Goal: Communication & Community: Share content

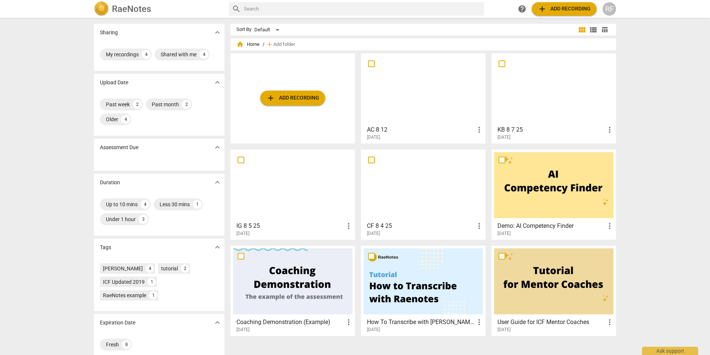
click at [478, 130] on span "more_vert" at bounding box center [479, 129] width 9 height 9
click at [627, 98] on div at bounding box center [355, 177] width 710 height 355
click at [436, 91] on div at bounding box center [423, 89] width 119 height 66
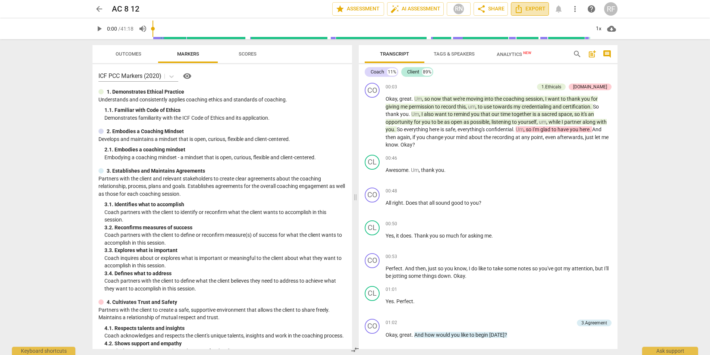
click at [522, 10] on icon "Export" at bounding box center [519, 9] width 6 height 8
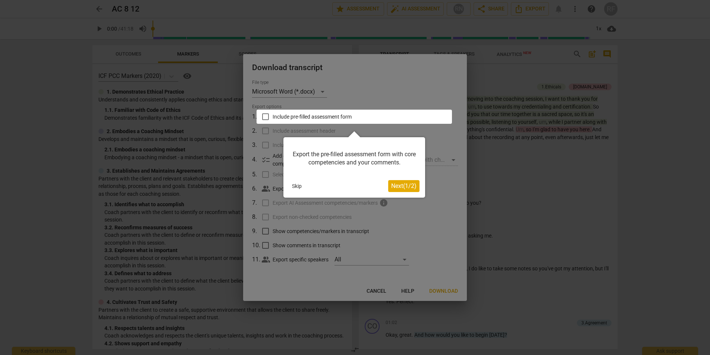
click at [413, 186] on span "Next ( 1 / 2 )" at bounding box center [403, 185] width 25 height 7
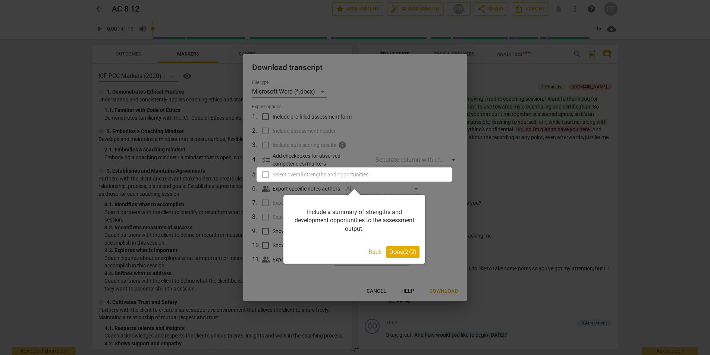
click at [399, 254] on span "Done ( 2 / 2 )" at bounding box center [402, 251] width 27 height 7
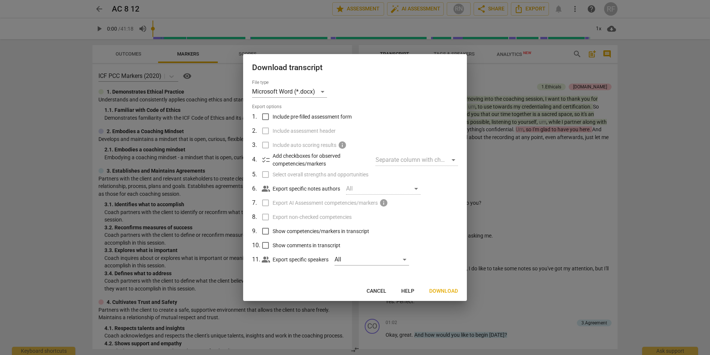
click at [302, 117] on span "Include pre-filled assessment form" at bounding box center [312, 117] width 79 height 8
click at [273, 117] on input "Include pre-filled assessment form" at bounding box center [265, 117] width 14 height 14
click at [323, 91] on div "Microsoft Word (*.docx)" at bounding box center [289, 92] width 75 height 12
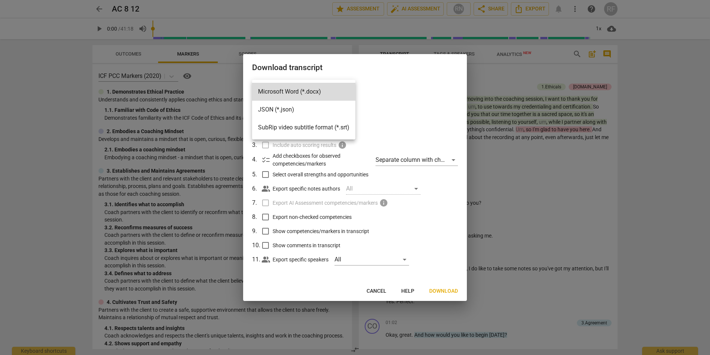
click at [361, 97] on div at bounding box center [355, 177] width 710 height 355
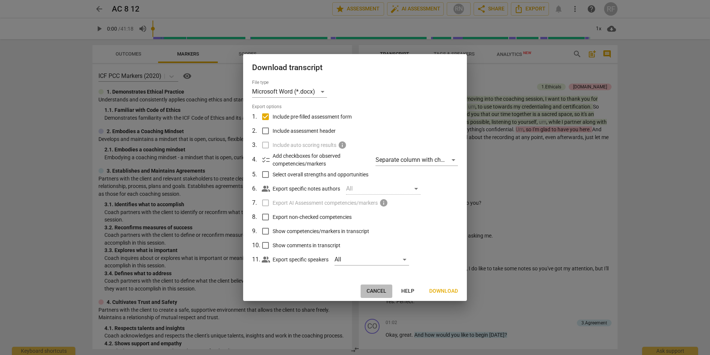
click at [375, 290] on span "Cancel" at bounding box center [377, 291] width 20 height 7
checkbox input "false"
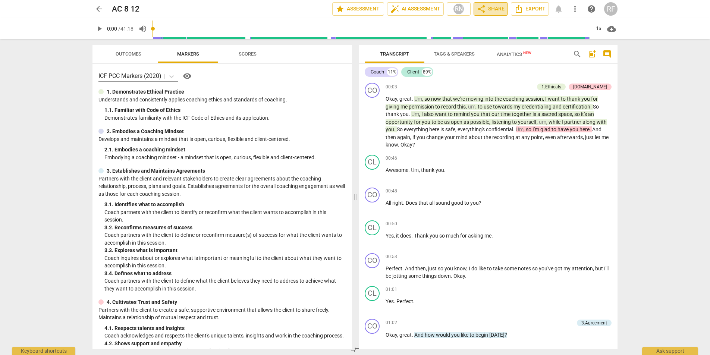
click at [490, 9] on span "share Share" at bounding box center [491, 8] width 28 height 9
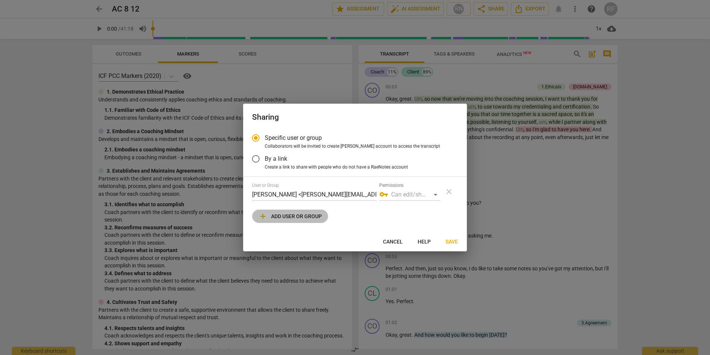
click at [296, 213] on span "add Add user or group" at bounding box center [289, 216] width 63 height 9
radio input "false"
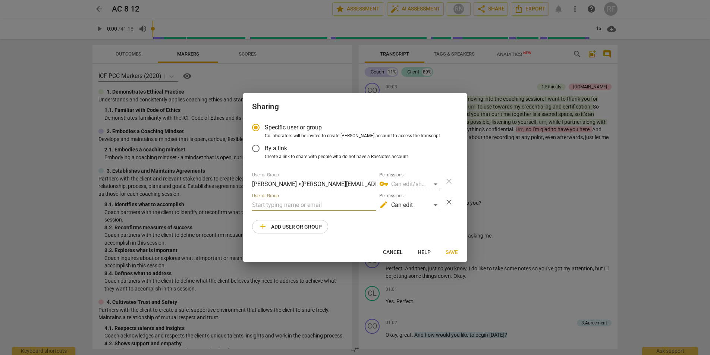
click at [289, 207] on input "text" at bounding box center [314, 205] width 124 height 12
paste input "[EMAIL_ADDRESS][DOMAIN_NAME]"
type input "[EMAIL_ADDRESS][DOMAIN_NAME]"
click at [436, 206] on div "edit Can edit" at bounding box center [409, 205] width 61 height 12
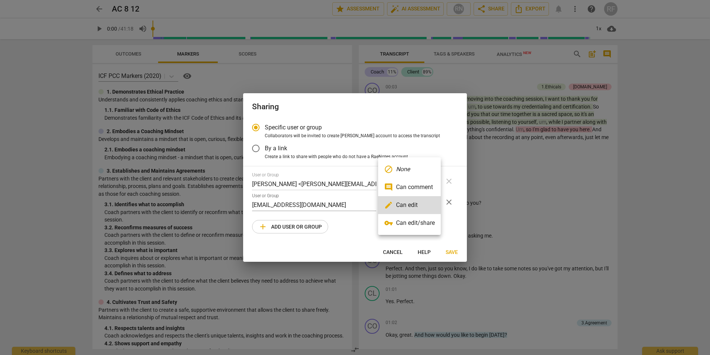
click at [411, 189] on li "comment Can comment" at bounding box center [409, 187] width 63 height 18
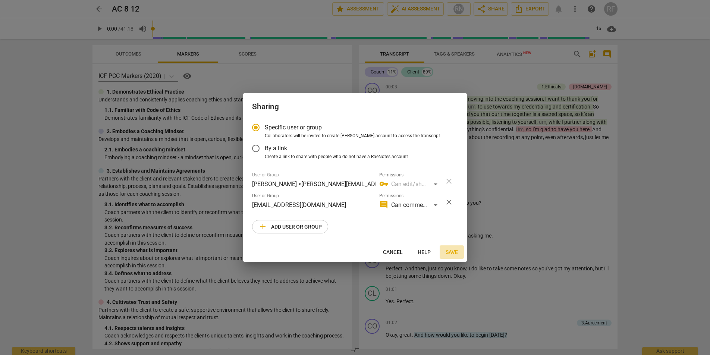
click at [454, 251] on span "Save" at bounding box center [452, 252] width 12 height 7
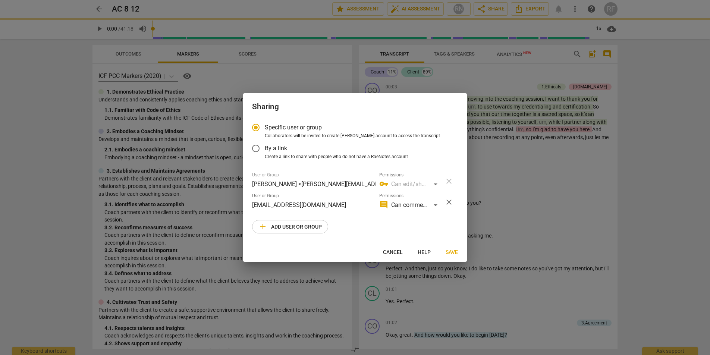
radio input "false"
type input "[PERSON_NAME] <[PERSON_NAME][EMAIL_ADDRESS][DOMAIN_NAME]>"
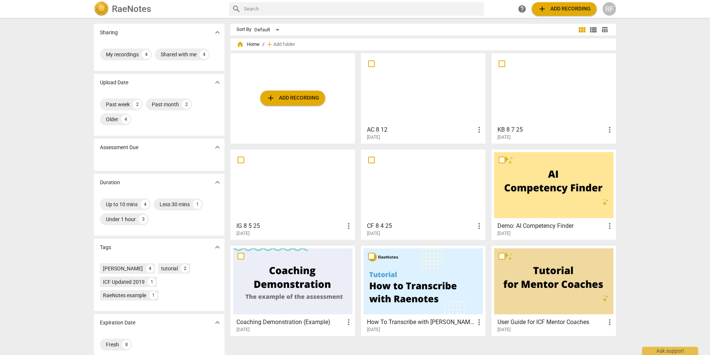
click at [607, 131] on span "more_vert" at bounding box center [609, 129] width 9 height 9
click at [556, 112] on div at bounding box center [355, 177] width 710 height 355
click at [550, 109] on div at bounding box center [553, 89] width 119 height 66
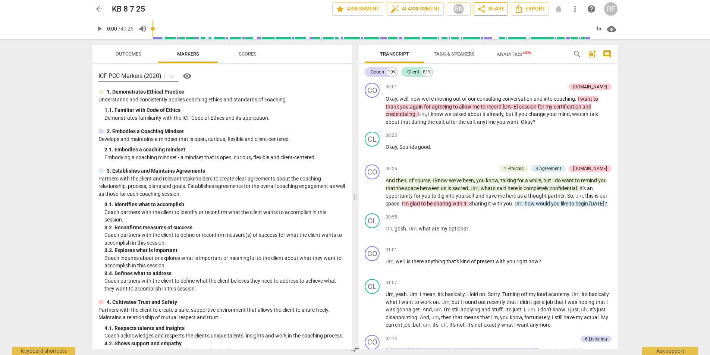
click at [493, 7] on span "share Share" at bounding box center [491, 8] width 28 height 9
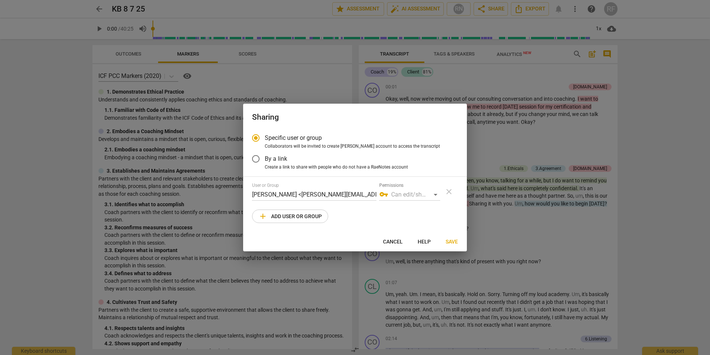
click at [313, 218] on span "add Add user or group" at bounding box center [289, 216] width 63 height 9
radio input "false"
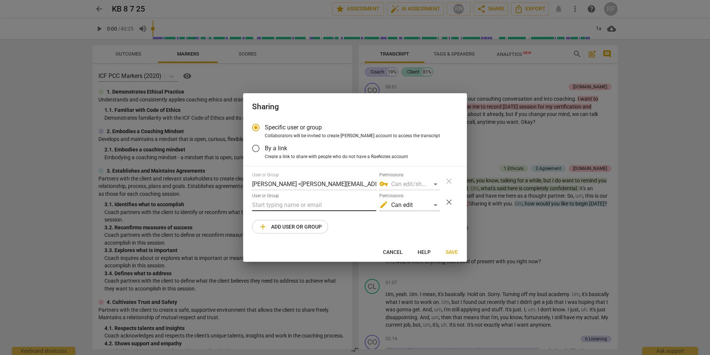
click at [314, 206] on input "text" at bounding box center [314, 205] width 124 height 12
paste input "[EMAIL_ADDRESS][DOMAIN_NAME]"
type input "[EMAIL_ADDRESS][DOMAIN_NAME]"
click at [423, 210] on div "edit Can edit" at bounding box center [409, 205] width 61 height 12
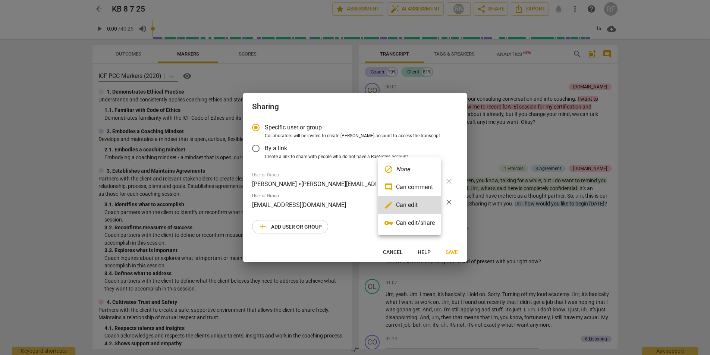
click at [414, 190] on li "comment Can comment" at bounding box center [409, 187] width 63 height 18
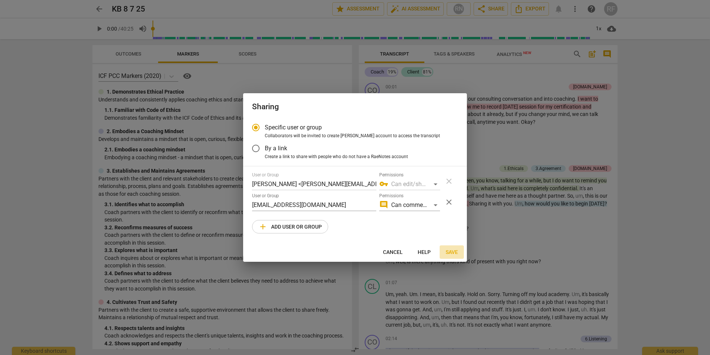
click at [451, 253] on span "Save" at bounding box center [452, 252] width 12 height 7
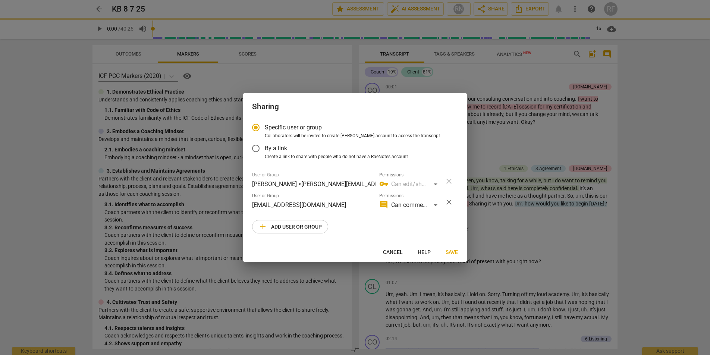
radio input "false"
type input "[PERSON_NAME] <[PERSON_NAME][EMAIL_ADDRESS][DOMAIN_NAME]>"
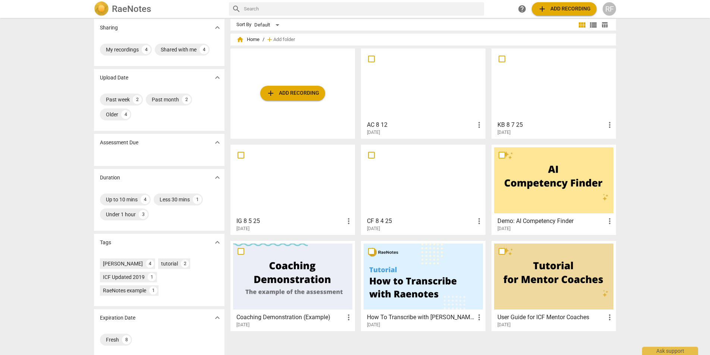
scroll to position [9, 0]
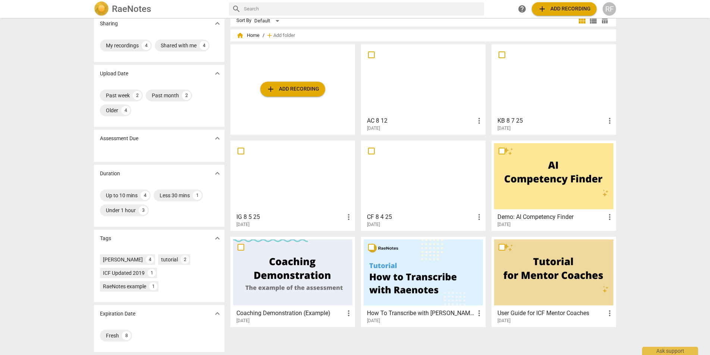
click at [346, 219] on span "more_vert" at bounding box center [348, 217] width 9 height 9
click at [323, 214] on div at bounding box center [355, 177] width 710 height 355
click at [307, 217] on h3 "IG 8 5 25" at bounding box center [290, 217] width 108 height 9
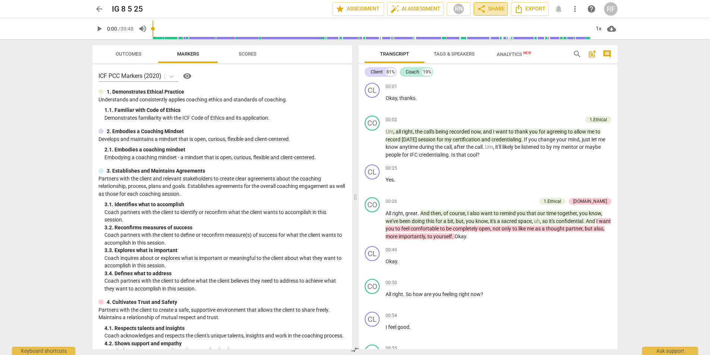
click at [496, 9] on span "share Share" at bounding box center [491, 8] width 28 height 9
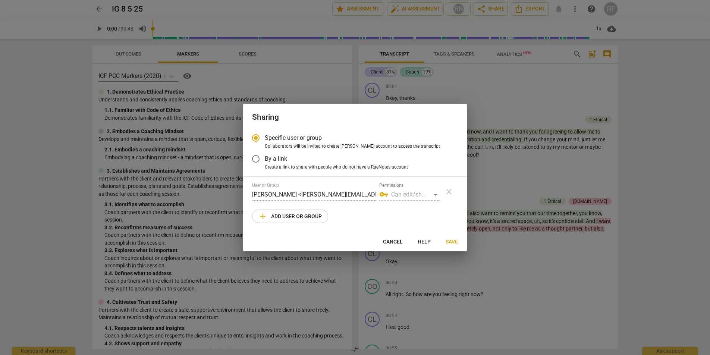
click at [276, 216] on span "add Add user or group" at bounding box center [289, 216] width 63 height 9
radio input "false"
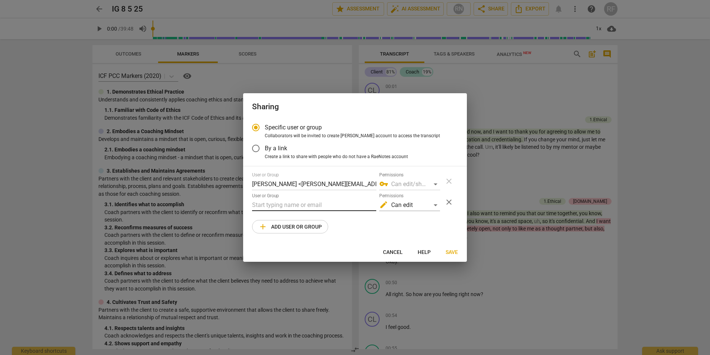
click at [318, 206] on input "text" at bounding box center [314, 205] width 124 height 12
paste input "[EMAIL_ADDRESS][DOMAIN_NAME]"
type input "[EMAIL_ADDRESS][DOMAIN_NAME]"
click at [408, 204] on div "edit Can edit" at bounding box center [409, 205] width 61 height 12
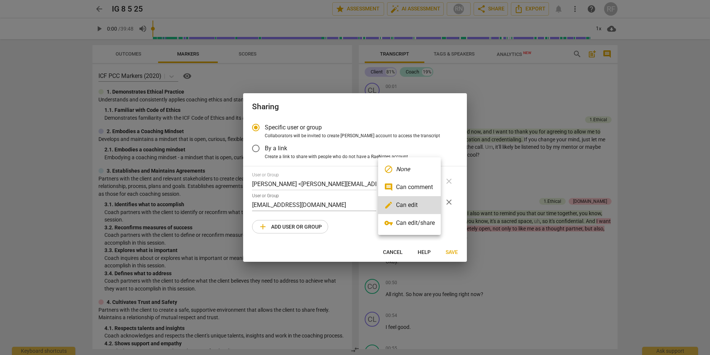
click at [407, 184] on li "comment Can comment" at bounding box center [409, 187] width 63 height 18
radio input "false"
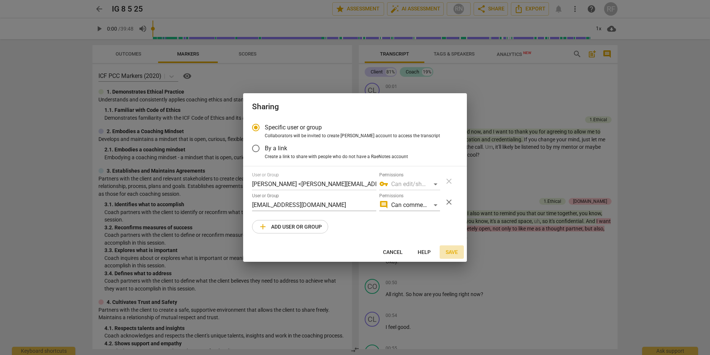
click at [450, 251] on span "Save" at bounding box center [452, 252] width 12 height 7
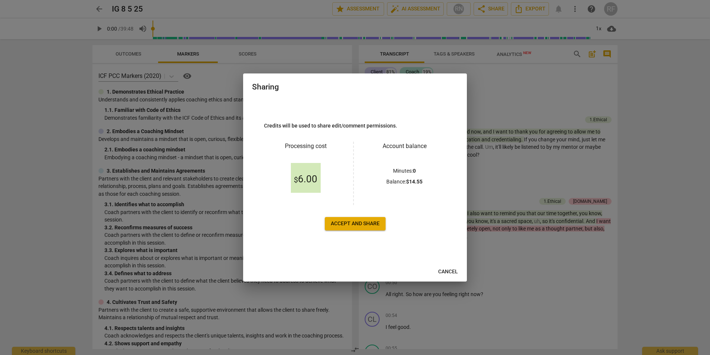
click at [351, 223] on span "Accept and share" at bounding box center [355, 223] width 49 height 7
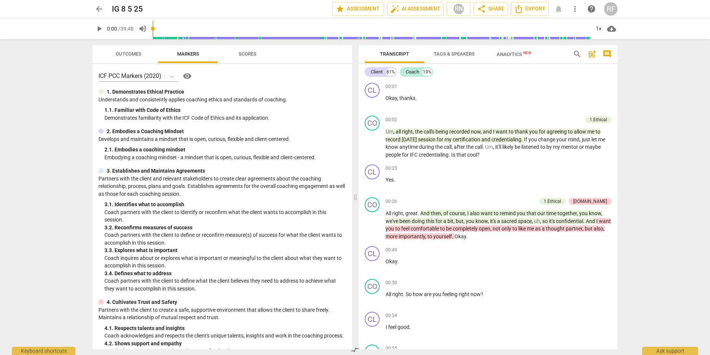
click at [101, 10] on span "arrow_back" at bounding box center [99, 8] width 9 height 9
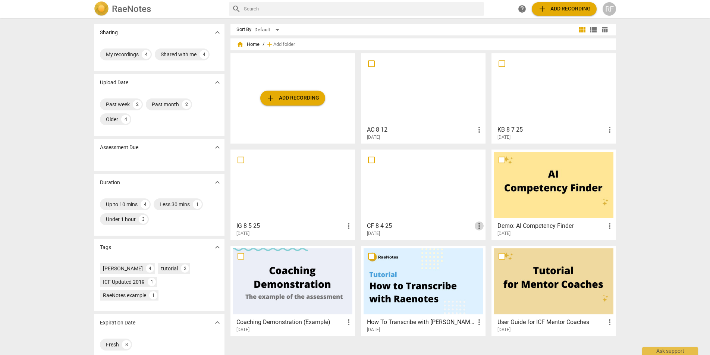
click at [477, 227] on span "more_vert" at bounding box center [479, 226] width 9 height 9
click at [422, 228] on div at bounding box center [355, 177] width 710 height 355
click at [395, 227] on h3 "CF 8 4 25" at bounding box center [421, 226] width 108 height 9
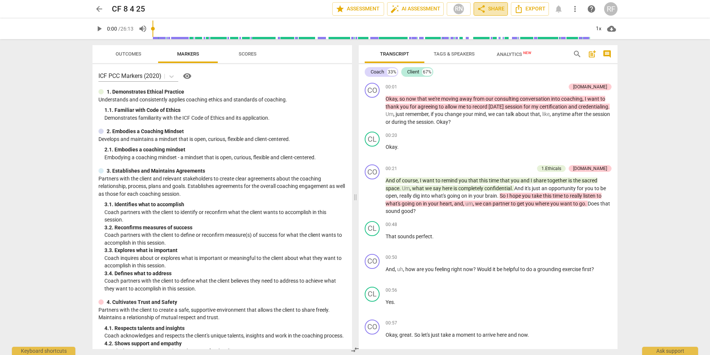
click at [484, 10] on span "share" at bounding box center [481, 8] width 9 height 9
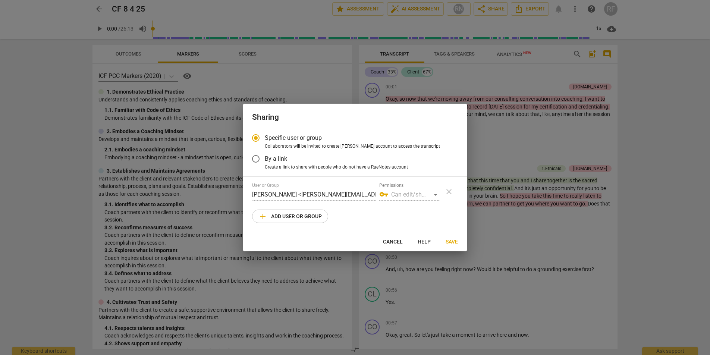
click at [271, 215] on span "add Add user or group" at bounding box center [289, 216] width 63 height 9
radio input "false"
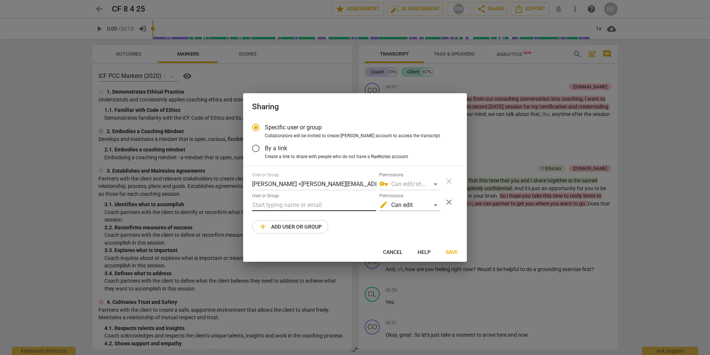
click at [301, 206] on input "text" at bounding box center [314, 205] width 124 height 12
paste input "[EMAIL_ADDRESS][DOMAIN_NAME]"
type input "[EMAIL_ADDRESS][DOMAIN_NAME]"
click at [406, 206] on div "edit Can edit" at bounding box center [409, 205] width 61 height 12
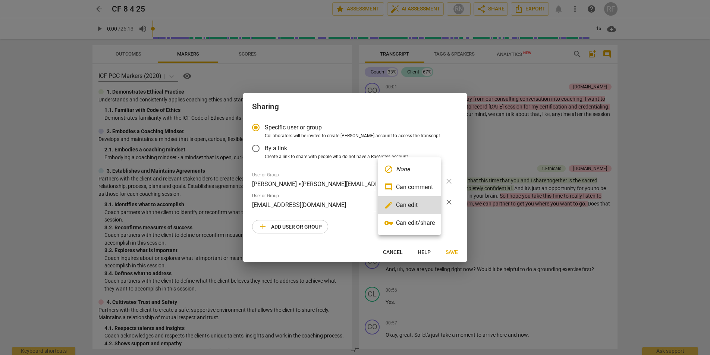
click at [408, 190] on li "comment Can comment" at bounding box center [409, 187] width 63 height 18
radio input "false"
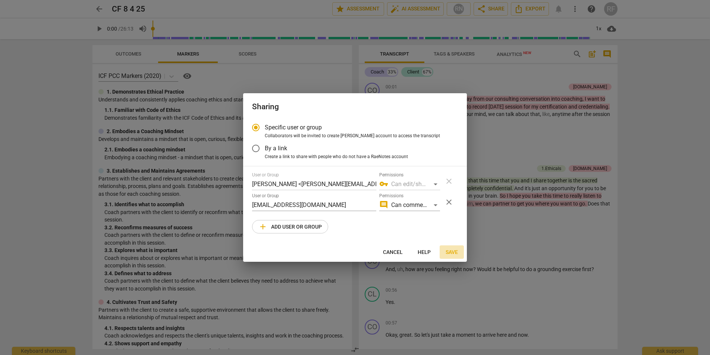
click at [450, 250] on span "Save" at bounding box center [452, 252] width 12 height 7
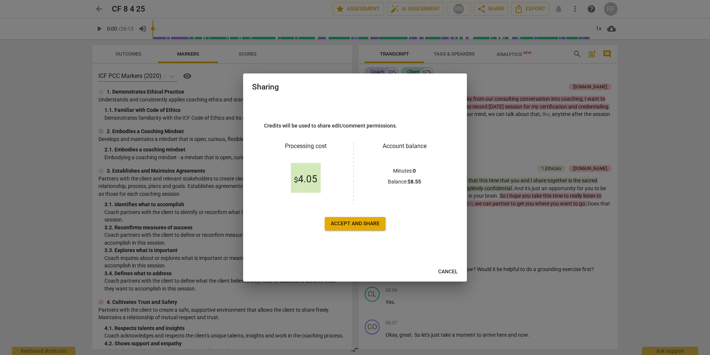
click at [363, 227] on span "Accept and share" at bounding box center [355, 223] width 49 height 7
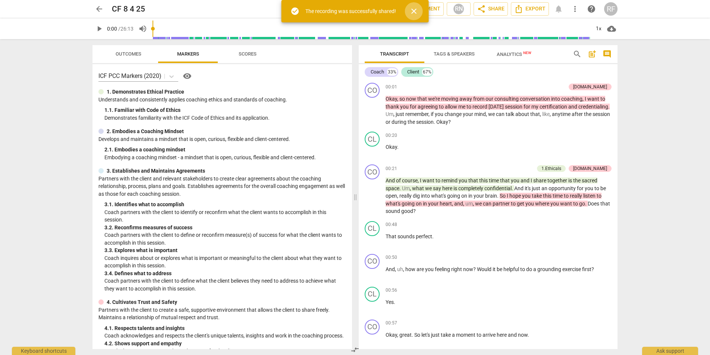
click at [415, 12] on span "close" at bounding box center [413, 11] width 9 height 9
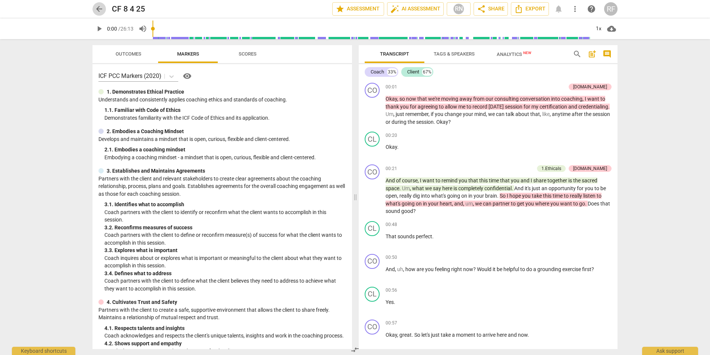
click at [98, 8] on span "arrow_back" at bounding box center [99, 8] width 9 height 9
